Goal: Task Accomplishment & Management: Manage account settings

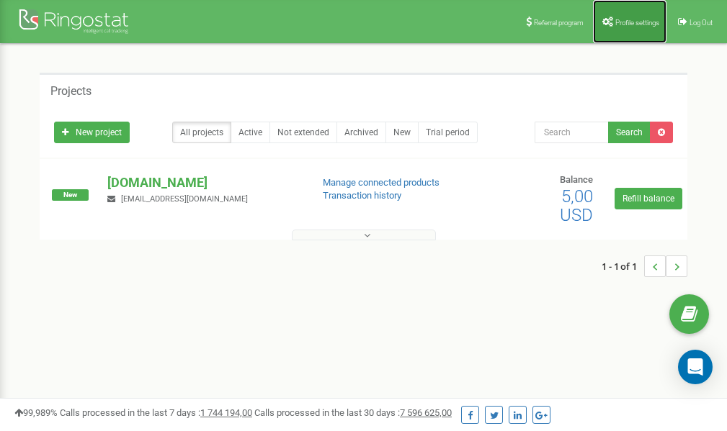
click at [624, 25] on span "Profile settings" at bounding box center [637, 23] width 44 height 8
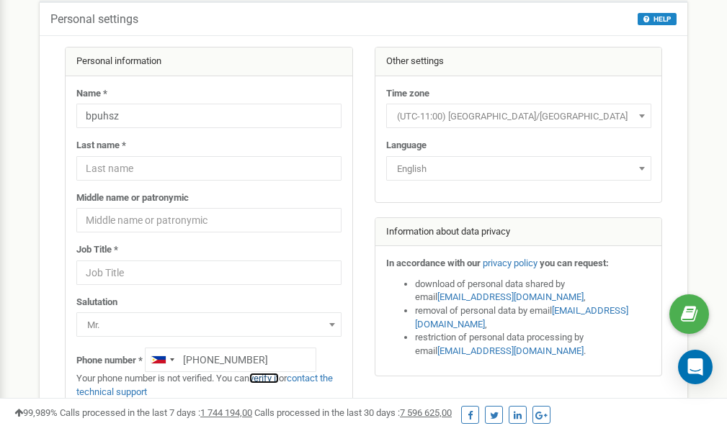
click at [273, 377] on link "verify it" at bounding box center [264, 378] width 30 height 11
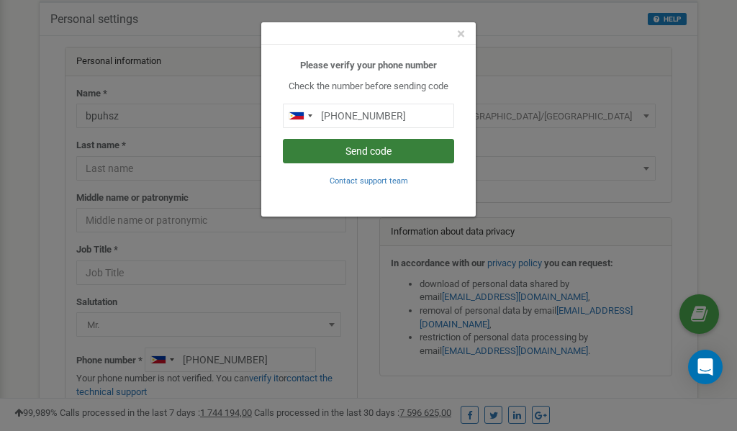
click at [387, 153] on button "Send code" at bounding box center [368, 151] width 171 height 24
